Goal: Task Accomplishment & Management: Manage account settings

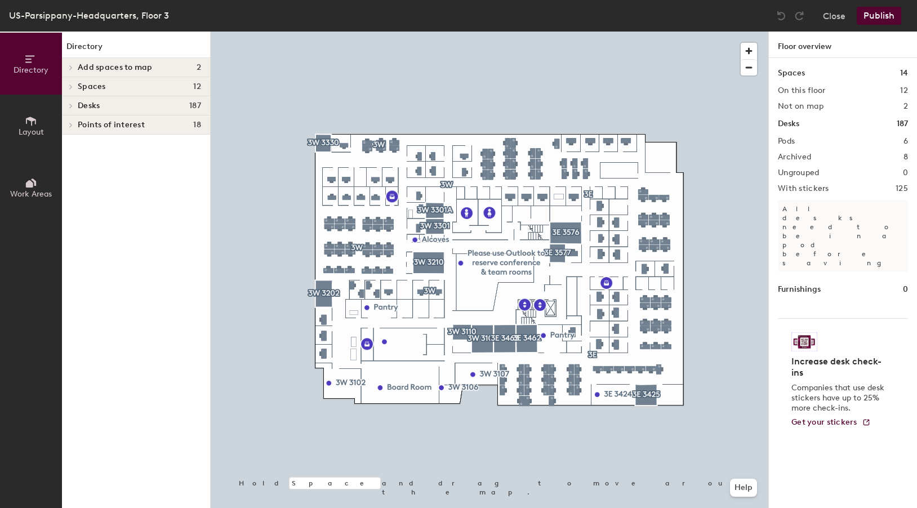
click at [34, 127] on span "Layout" at bounding box center [31, 132] width 25 height 10
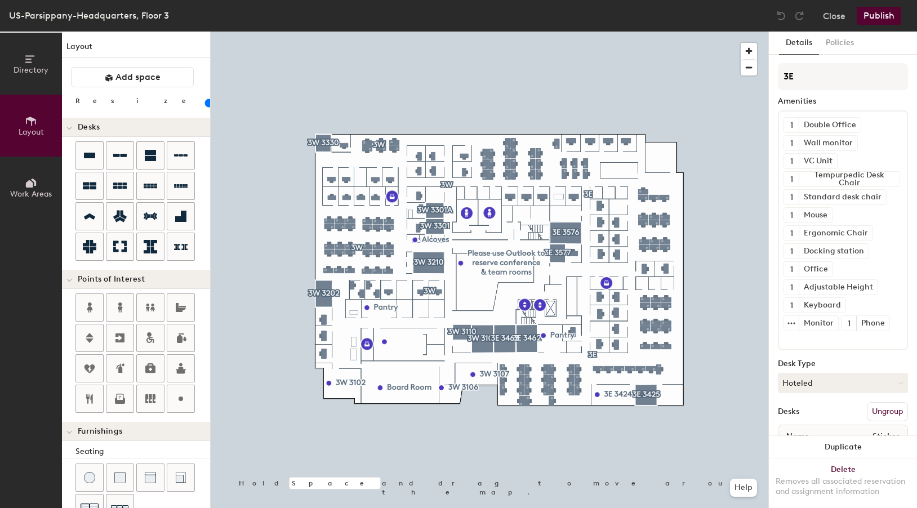
type input "120"
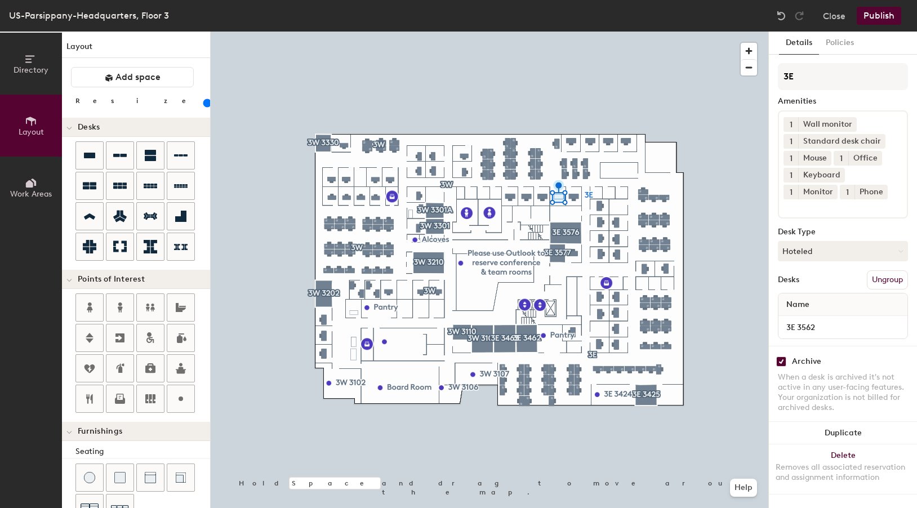
click at [782, 362] on input "checkbox" at bounding box center [781, 362] width 10 height 10
checkbox input "false"
click at [831, 253] on button "Hoteled" at bounding box center [843, 251] width 130 height 20
click at [809, 287] on div "Assigned" at bounding box center [834, 286] width 113 height 17
click at [888, 14] on button "Publish" at bounding box center [879, 16] width 45 height 18
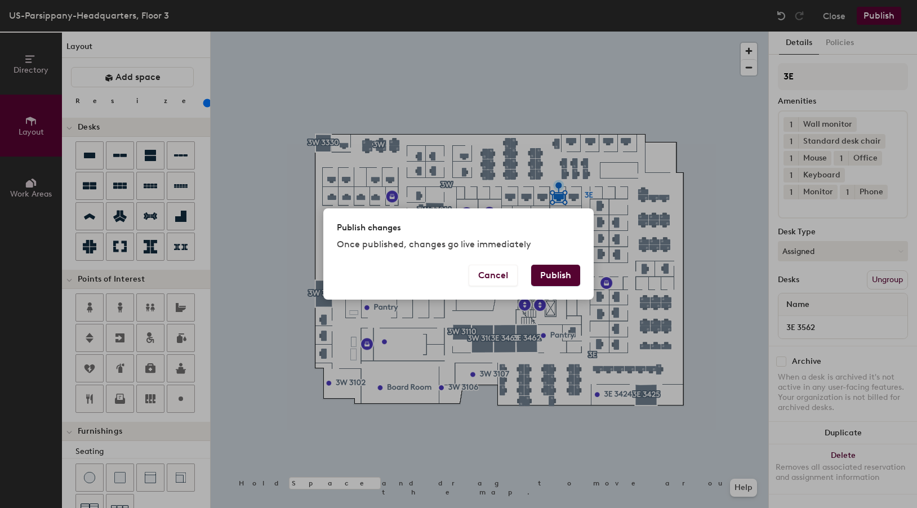
click at [559, 276] on button "Publish" at bounding box center [555, 275] width 49 height 21
type input "20"
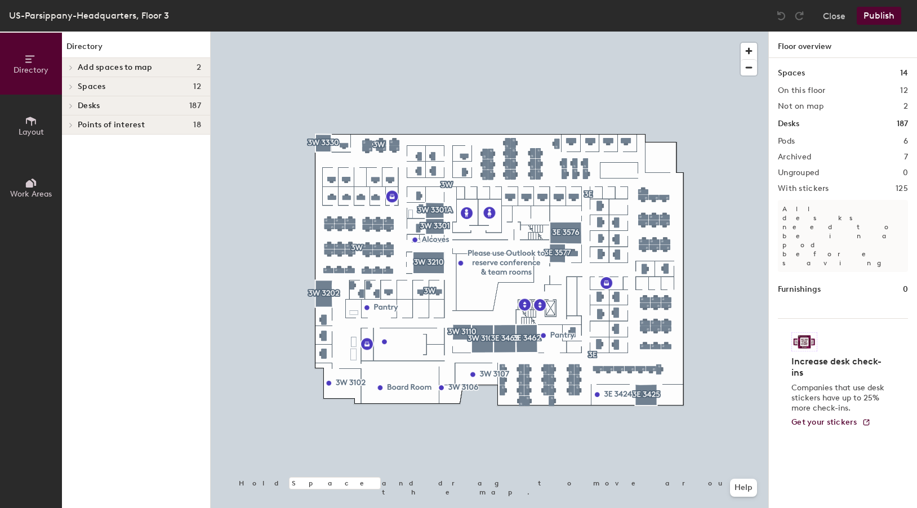
click at [30, 124] on icon at bounding box center [31, 121] width 12 height 12
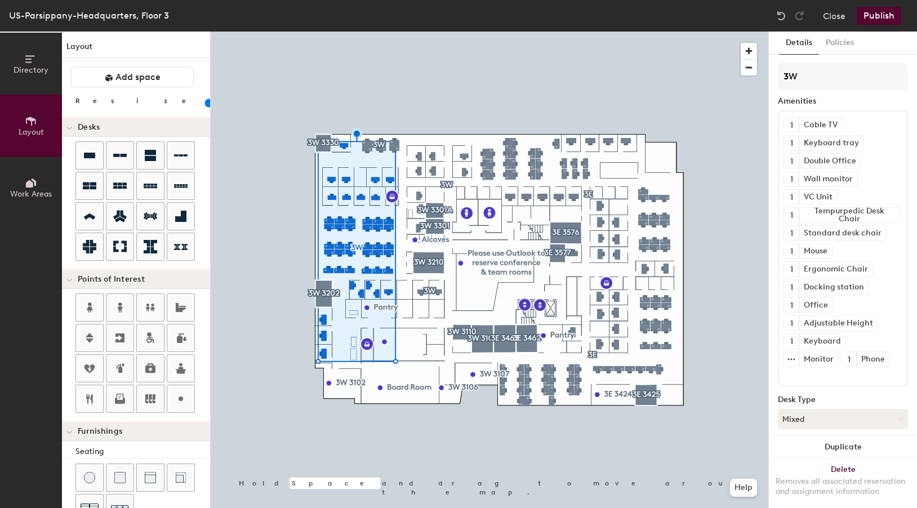
type input "100"
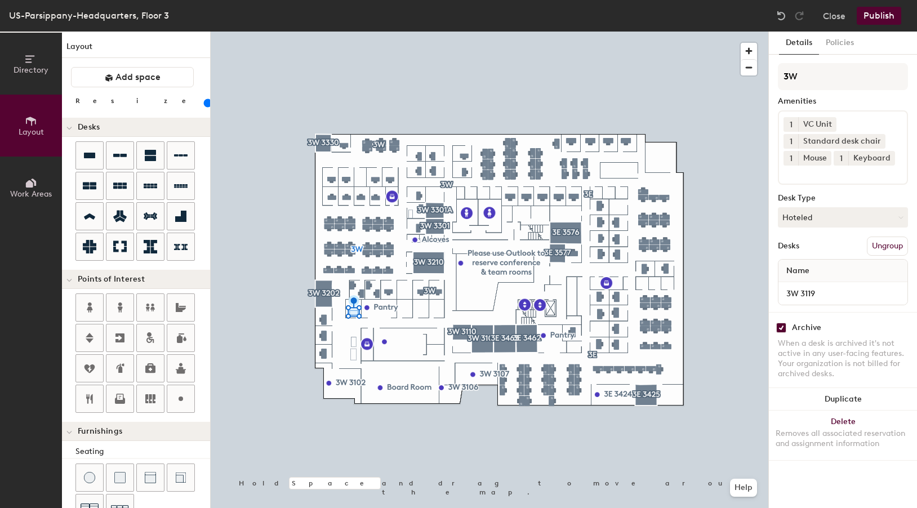
click at [778, 328] on input "checkbox" at bounding box center [781, 328] width 10 height 10
checkbox input "false"
click at [831, 217] on button "Hoteled" at bounding box center [843, 217] width 130 height 20
click at [802, 250] on div "Assigned" at bounding box center [834, 252] width 113 height 17
click at [874, 15] on button "Publish" at bounding box center [879, 16] width 45 height 18
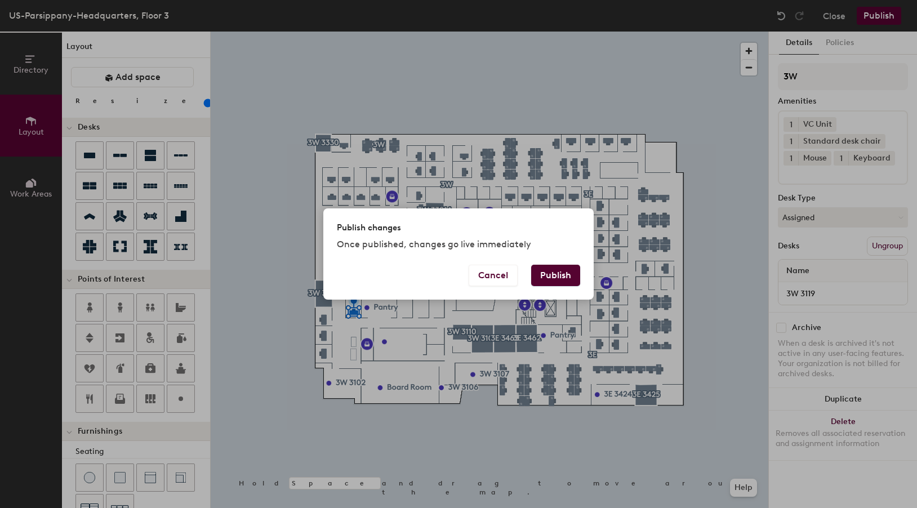
click at [548, 275] on button "Publish" at bounding box center [555, 275] width 49 height 21
type input "20"
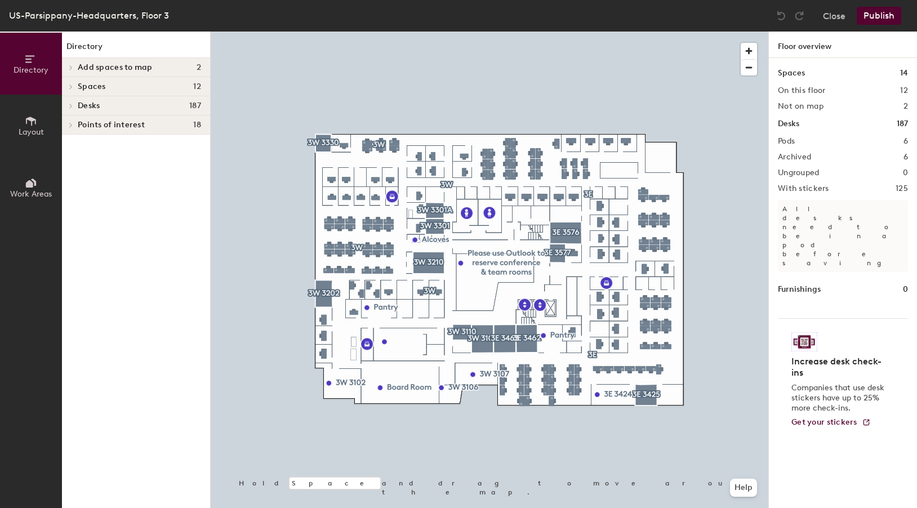
click at [29, 127] on span "Layout" at bounding box center [31, 132] width 25 height 10
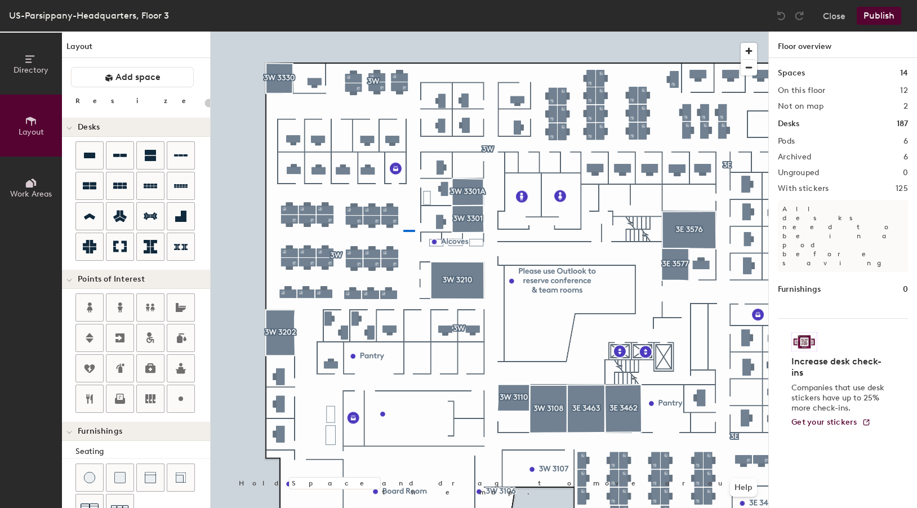
click at [401, 32] on div at bounding box center [490, 32] width 558 height 0
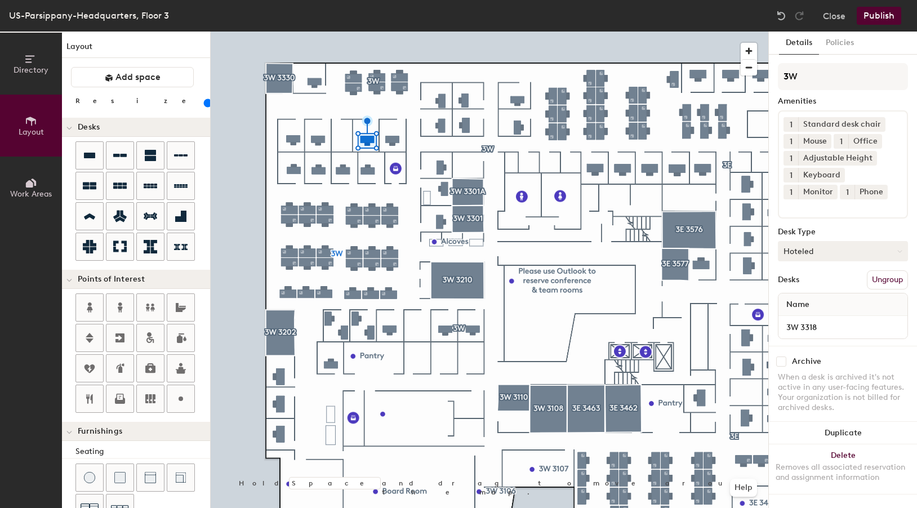
click at [824, 245] on button "Hoteled" at bounding box center [843, 251] width 130 height 20
click at [809, 282] on div "Assigned" at bounding box center [834, 286] width 113 height 17
click at [881, 17] on button "Publish" at bounding box center [879, 16] width 45 height 18
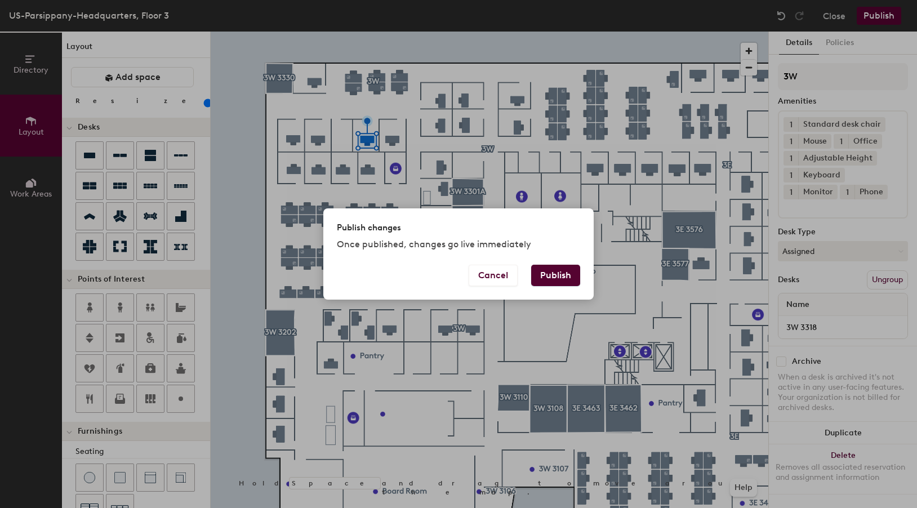
click at [557, 274] on button "Publish" at bounding box center [555, 275] width 49 height 21
type input "20"
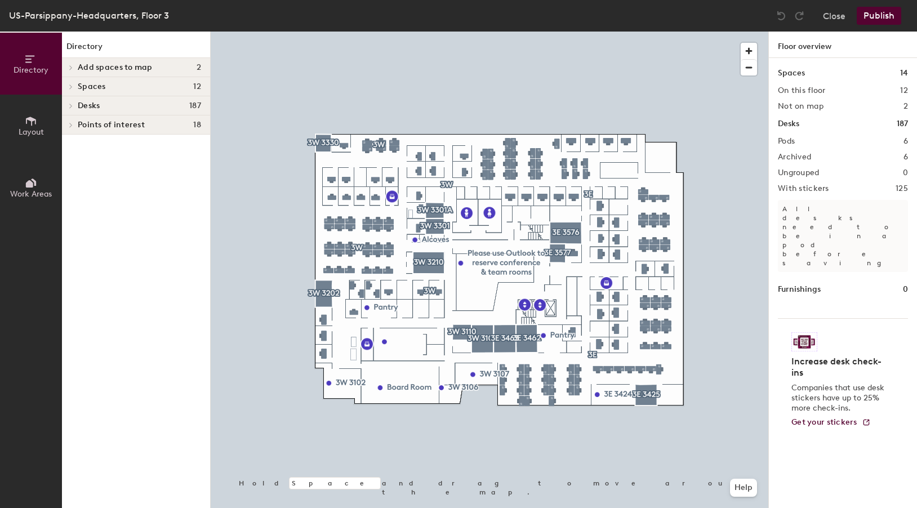
click at [33, 122] on icon at bounding box center [31, 121] width 12 height 12
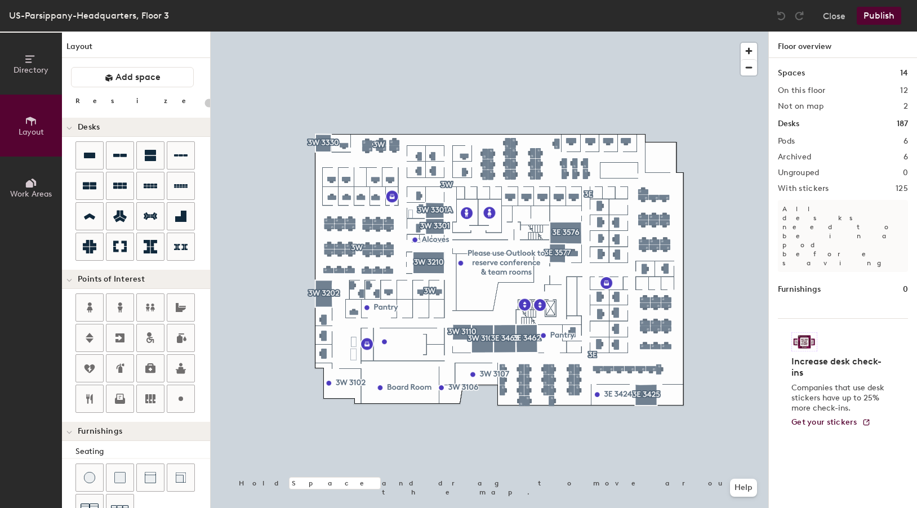
click at [32, 127] on span "Layout" at bounding box center [31, 132] width 25 height 10
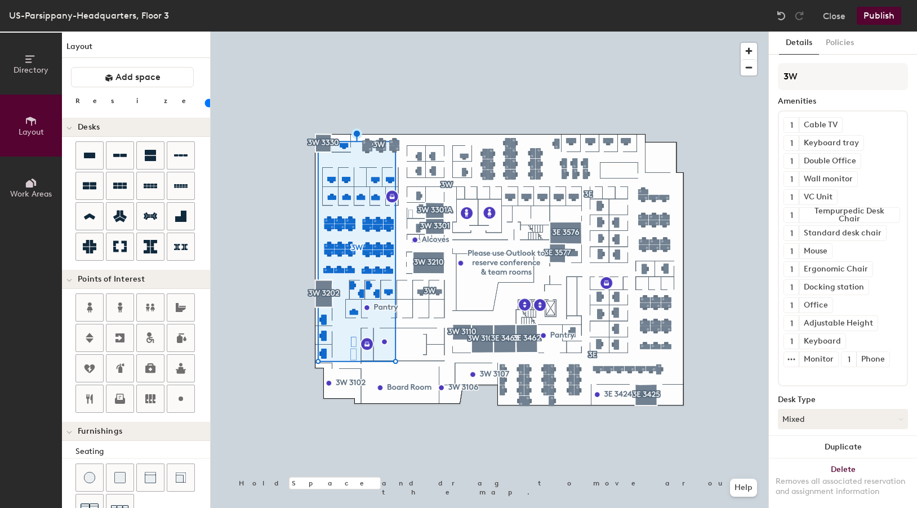
type input "140"
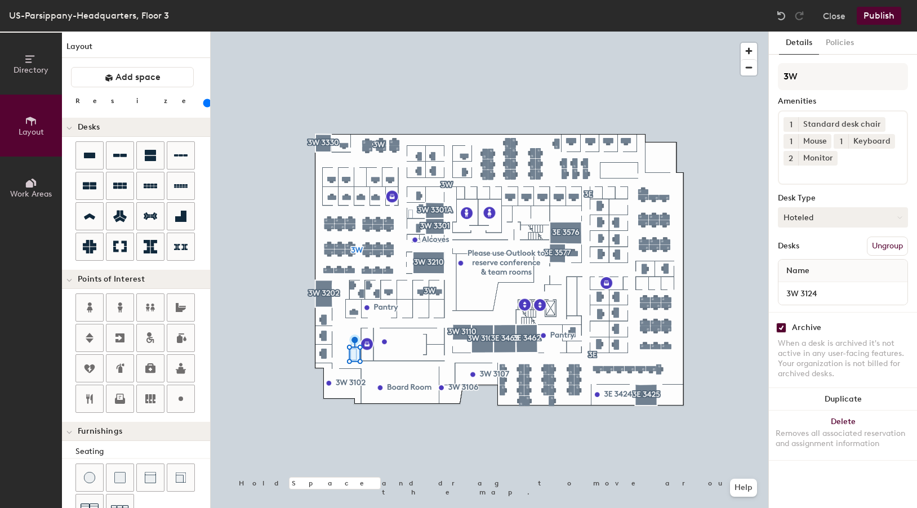
click at [856, 220] on button "Hoteled" at bounding box center [843, 217] width 130 height 20
click at [824, 250] on div "Assigned" at bounding box center [834, 252] width 113 height 17
click at [780, 327] on input "checkbox" at bounding box center [781, 328] width 10 height 10
checkbox input "false"
click at [875, 15] on button "Publish" at bounding box center [879, 16] width 45 height 18
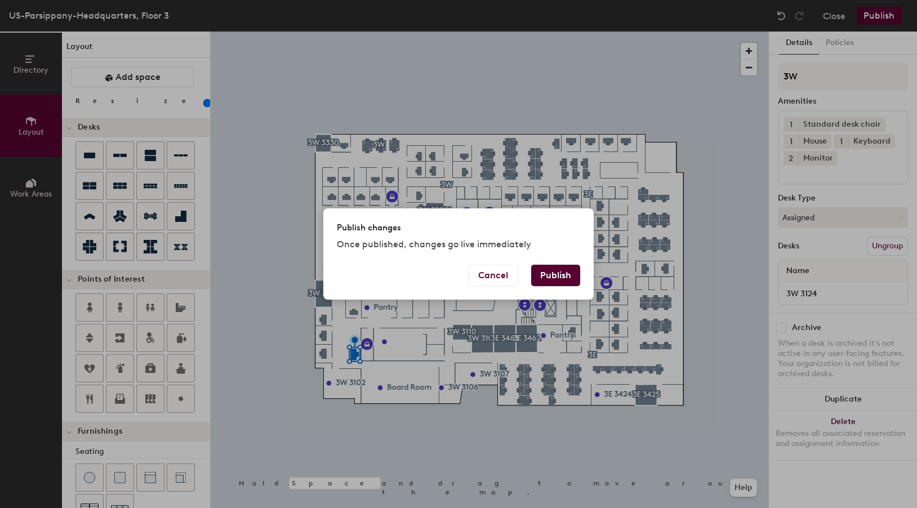
click at [547, 268] on button "Publish" at bounding box center [555, 275] width 49 height 21
type input "20"
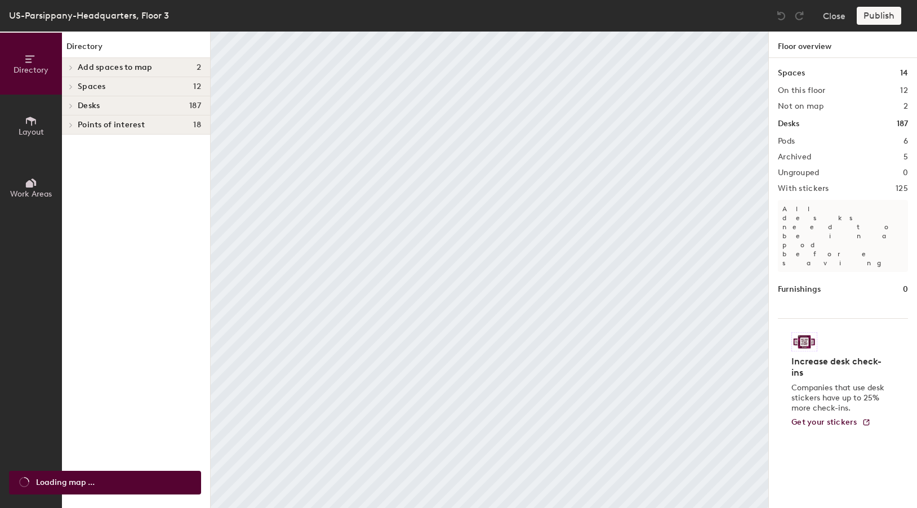
click at [33, 122] on icon at bounding box center [31, 121] width 12 height 12
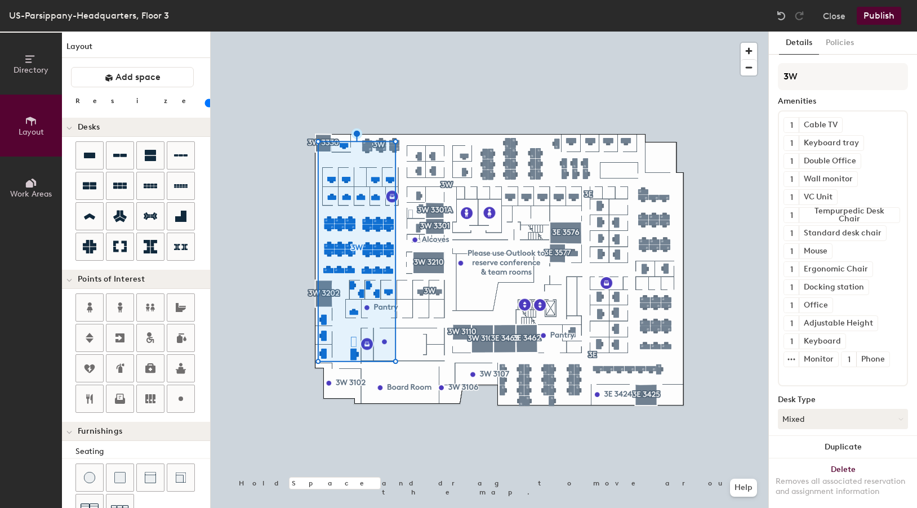
type input "120"
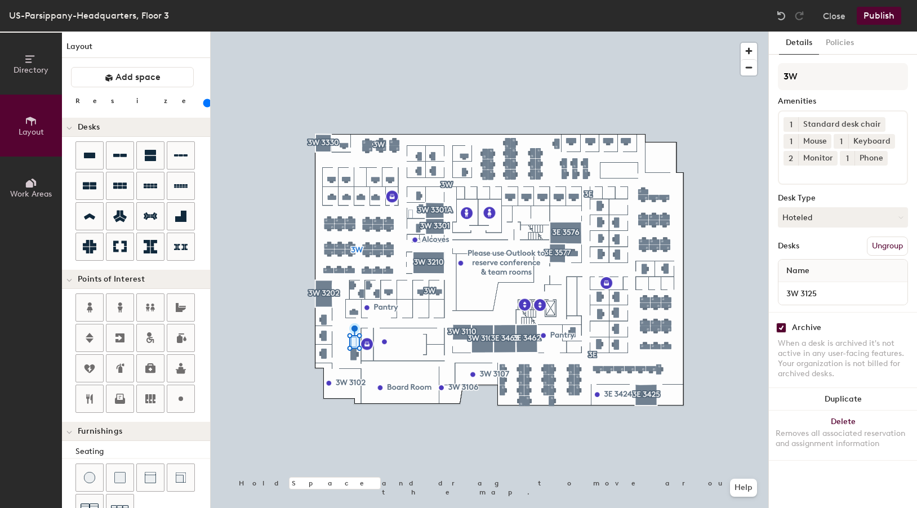
click at [784, 331] on input "checkbox" at bounding box center [781, 328] width 10 height 10
checkbox input "false"
click at [823, 220] on button "Hoteled" at bounding box center [843, 217] width 130 height 20
click at [812, 252] on div "Assigned" at bounding box center [834, 252] width 113 height 17
click at [878, 16] on button "Publish" at bounding box center [879, 16] width 45 height 18
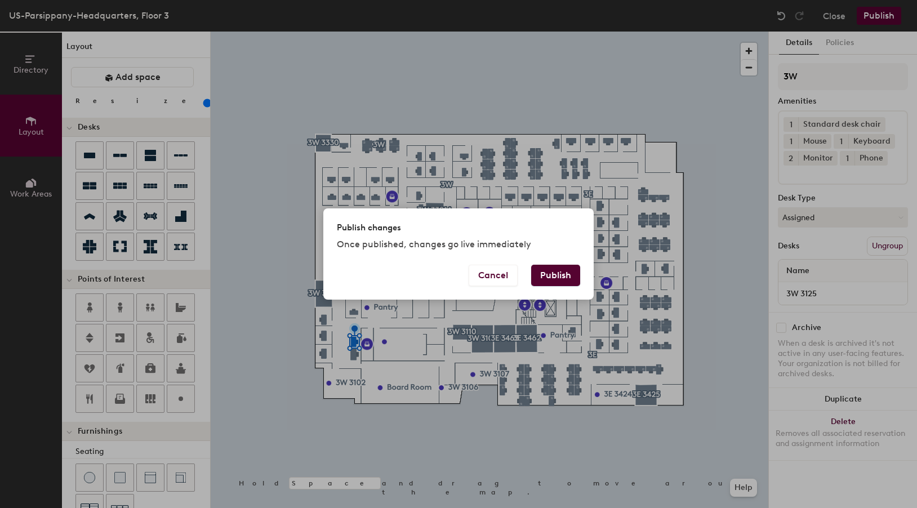
click at [551, 275] on button "Publish" at bounding box center [555, 275] width 49 height 21
type input "20"
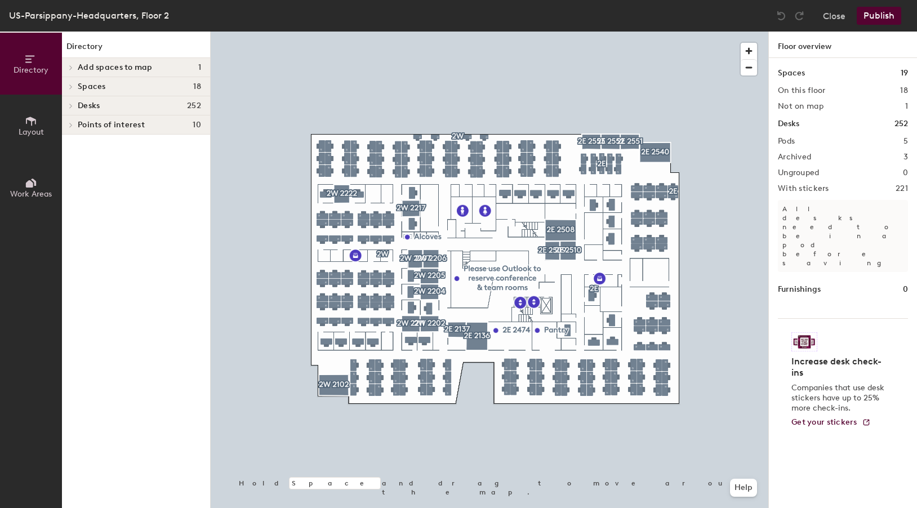
click at [28, 129] on span "Layout" at bounding box center [31, 132] width 25 height 10
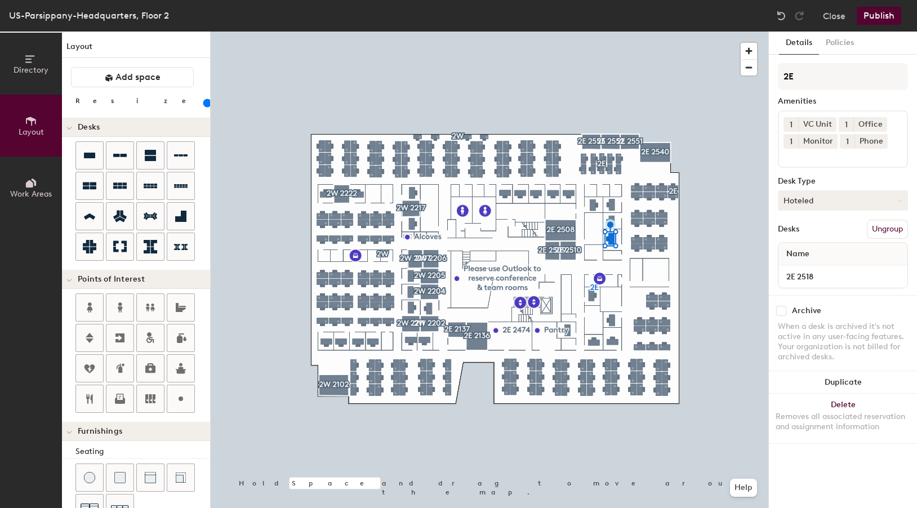
click at [863, 203] on button "Hoteled" at bounding box center [843, 200] width 130 height 20
click at [817, 235] on div "Assigned" at bounding box center [834, 235] width 113 height 17
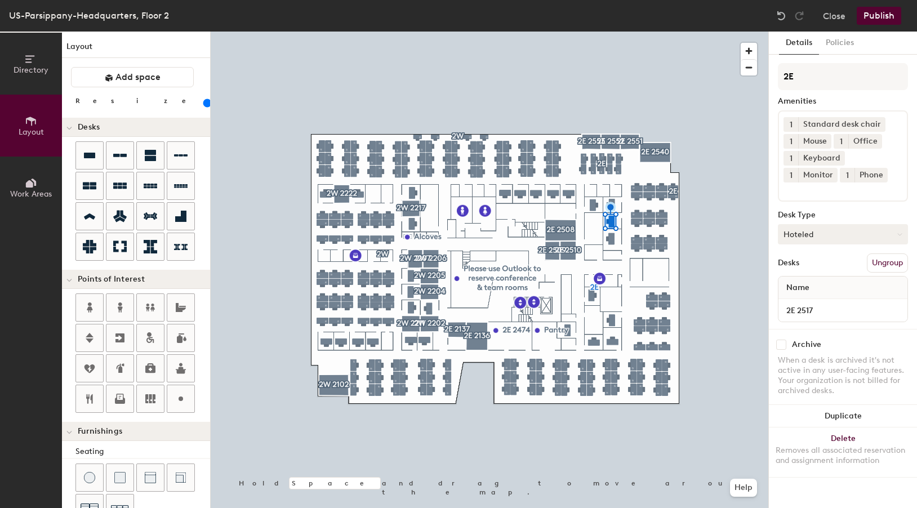
click at [856, 227] on button "Hoteled" at bounding box center [843, 234] width 130 height 20
click at [813, 265] on div "Assigned" at bounding box center [834, 269] width 113 height 17
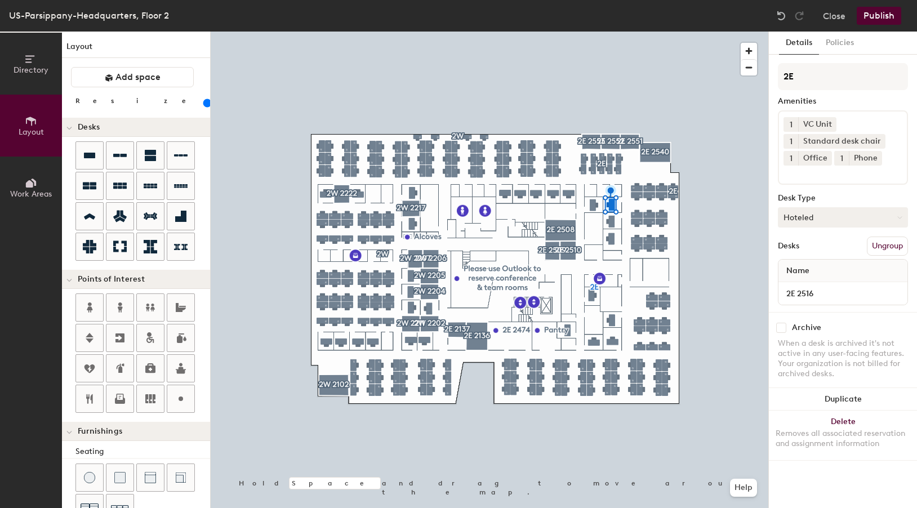
click at [838, 217] on button "Hoteled" at bounding box center [843, 217] width 130 height 20
click at [805, 251] on div "Assigned" at bounding box center [834, 252] width 113 height 17
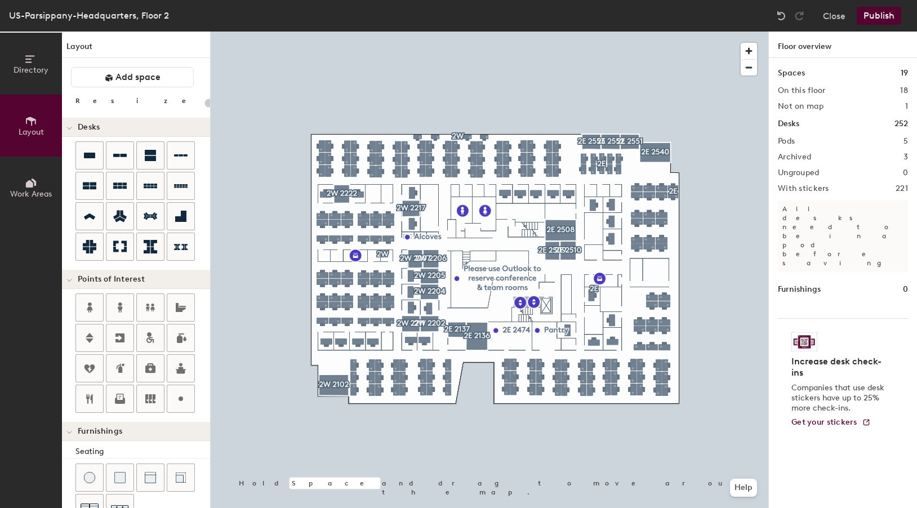
click at [886, 20] on button "Publish" at bounding box center [879, 16] width 45 height 18
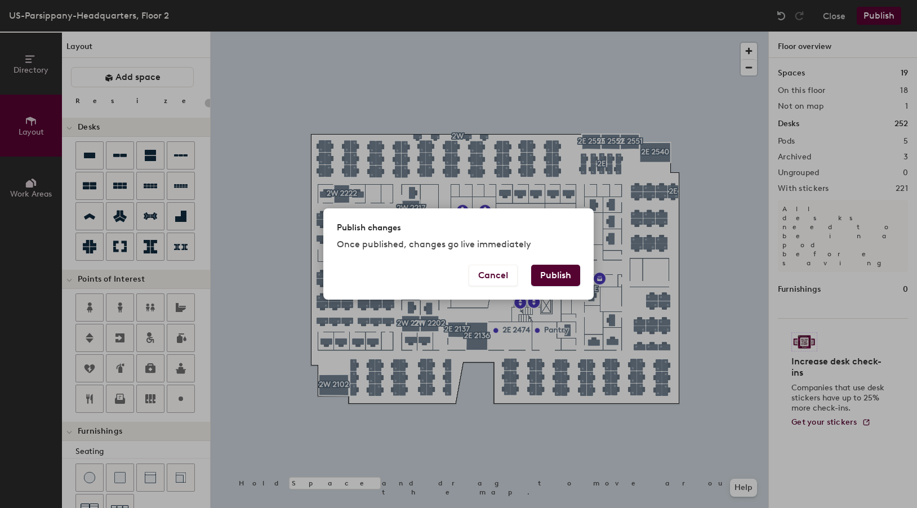
click at [553, 270] on button "Publish" at bounding box center [555, 275] width 49 height 21
type input "20"
